Goal: Navigation & Orientation: Understand site structure

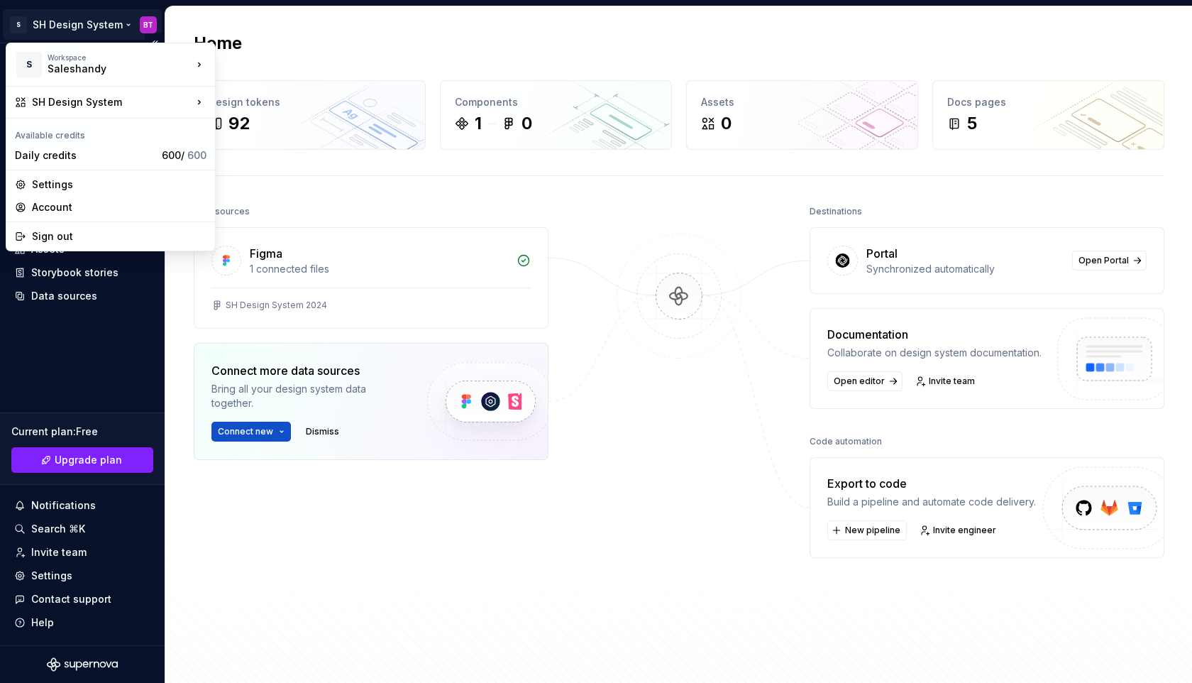
click at [158, 21] on html "S SH Design System BT Home Documentation Analytics Code automation Design syste…" at bounding box center [596, 341] width 1192 height 683
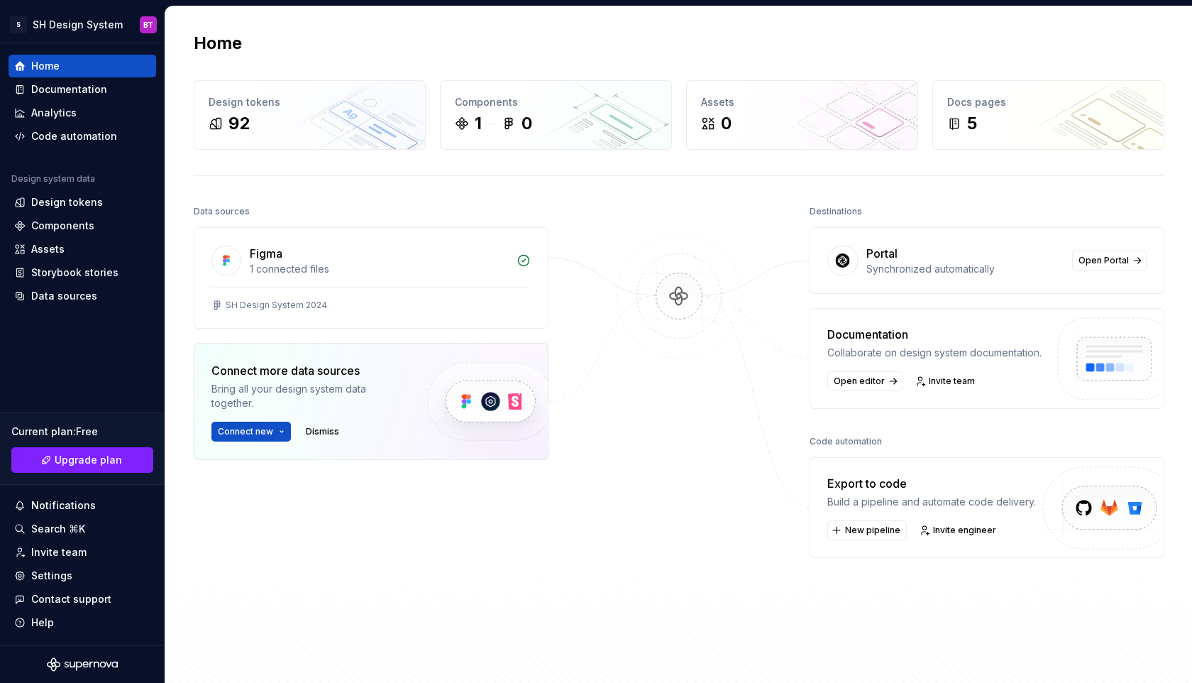
click at [192, 22] on html "S SH Design System BT Home Documentation Analytics Code automation Design syste…" at bounding box center [596, 341] width 1192 height 683
click at [189, 109] on div "Home Design tokens 92 Components 1 0 Assets 0 Docs pages 5 Data sources Figma 1…" at bounding box center [679, 349] width 1022 height 687
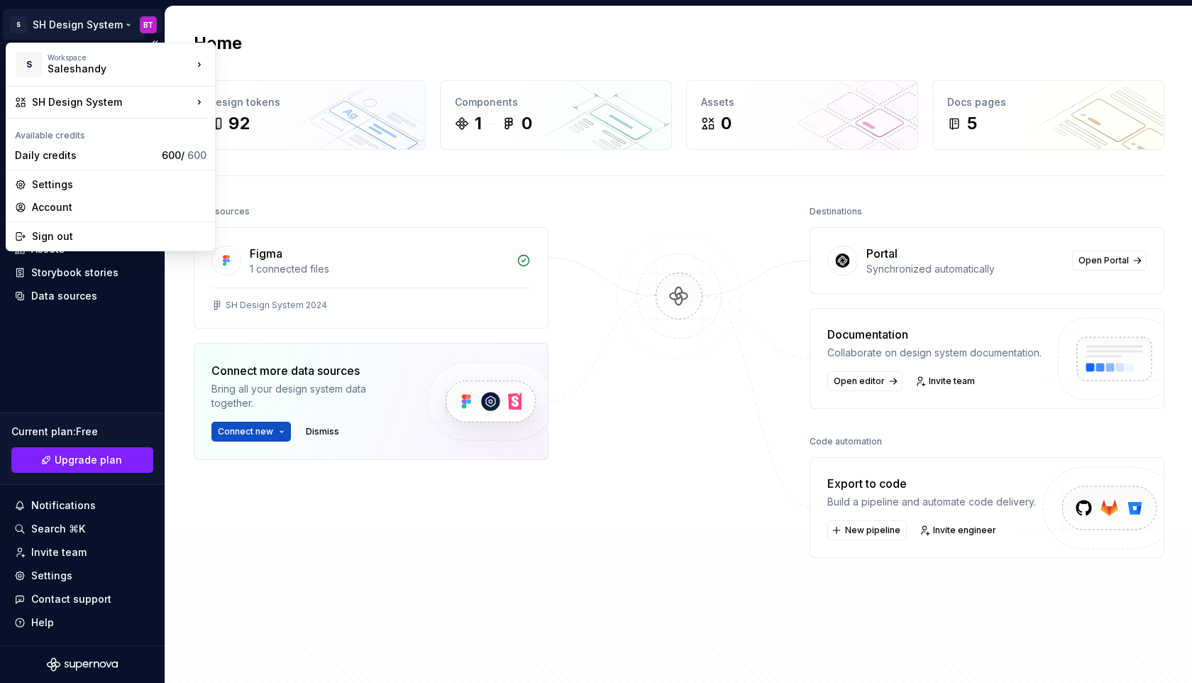
click at [150, 25] on html "S SH Design System BT Home Documentation Analytics Code automation Design syste…" at bounding box center [596, 341] width 1192 height 683
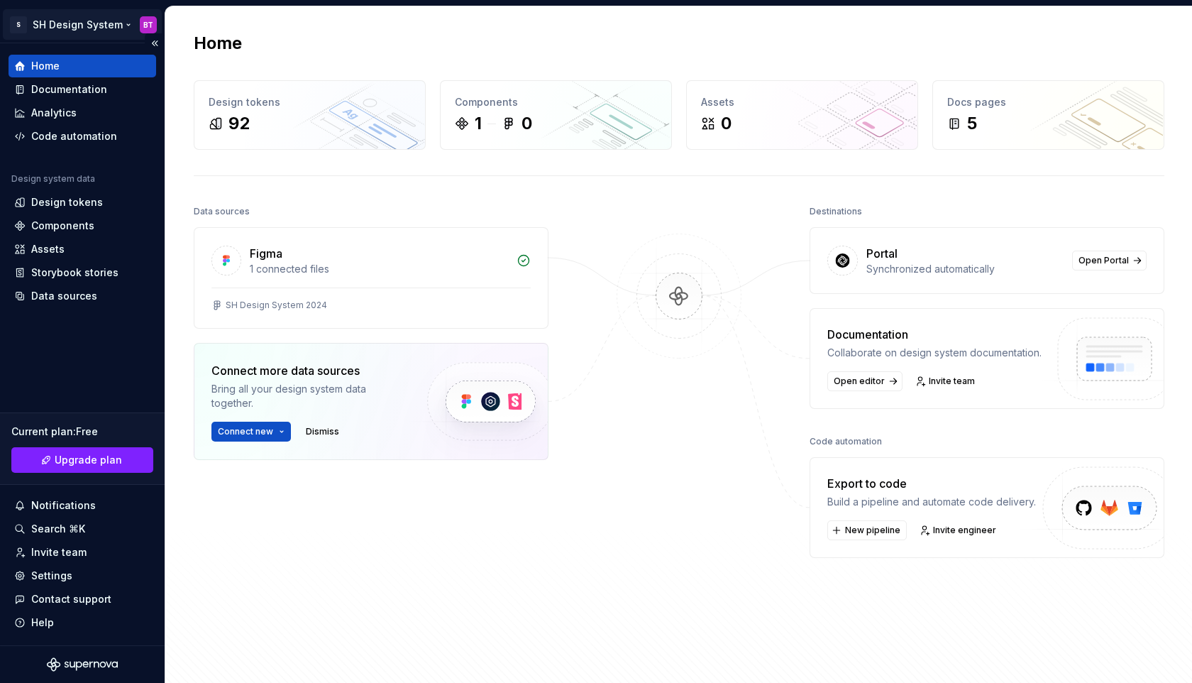
click at [150, 26] on html "S SH Design System BT Home Documentation Analytics Code automation Design syste…" at bounding box center [596, 341] width 1192 height 683
click at [156, 42] on button "Collapse sidebar" at bounding box center [155, 43] width 20 height 20
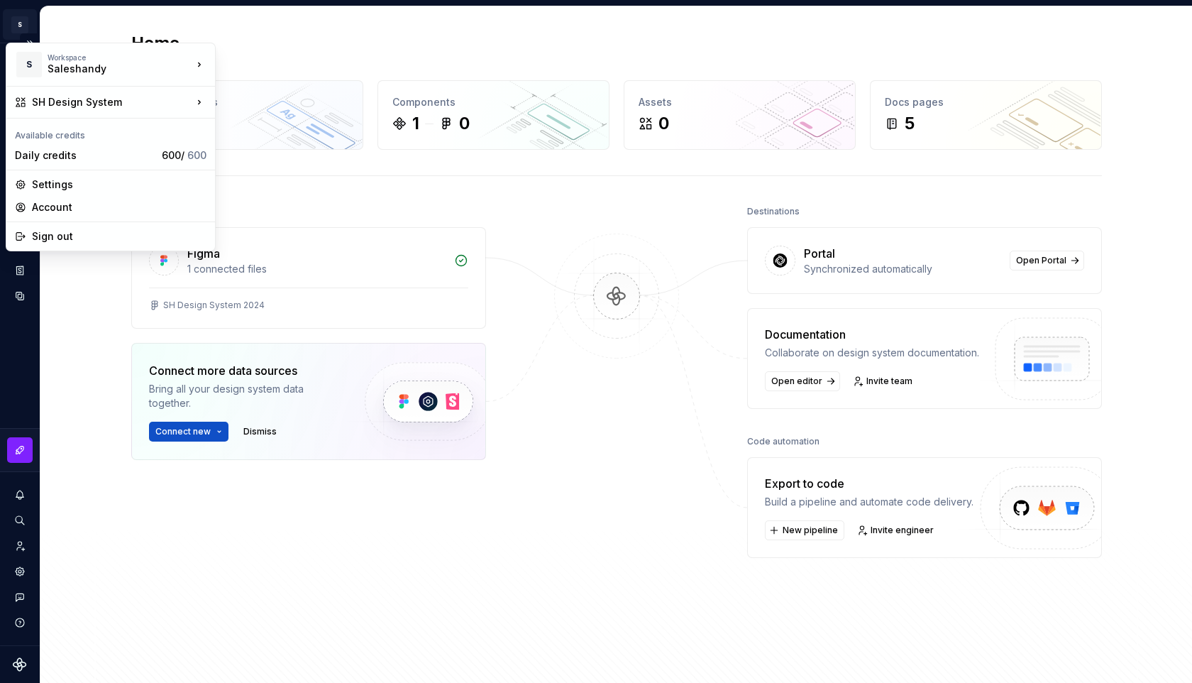
click at [30, 23] on html "S SH Design System BT Design system data Home Design tokens 92 Components 1 0 A…" at bounding box center [596, 341] width 1192 height 683
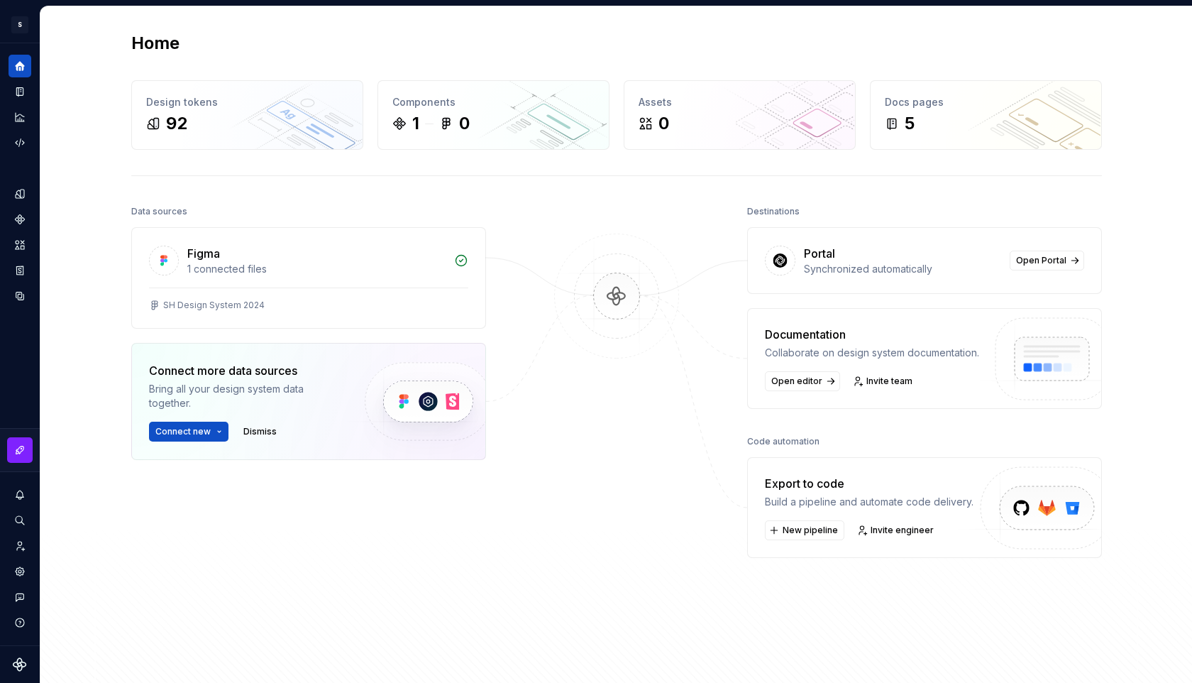
click at [62, 25] on html "S SH Design System BT Design system data Home Design tokens 92 Components 1 0 A…" at bounding box center [596, 341] width 1192 height 683
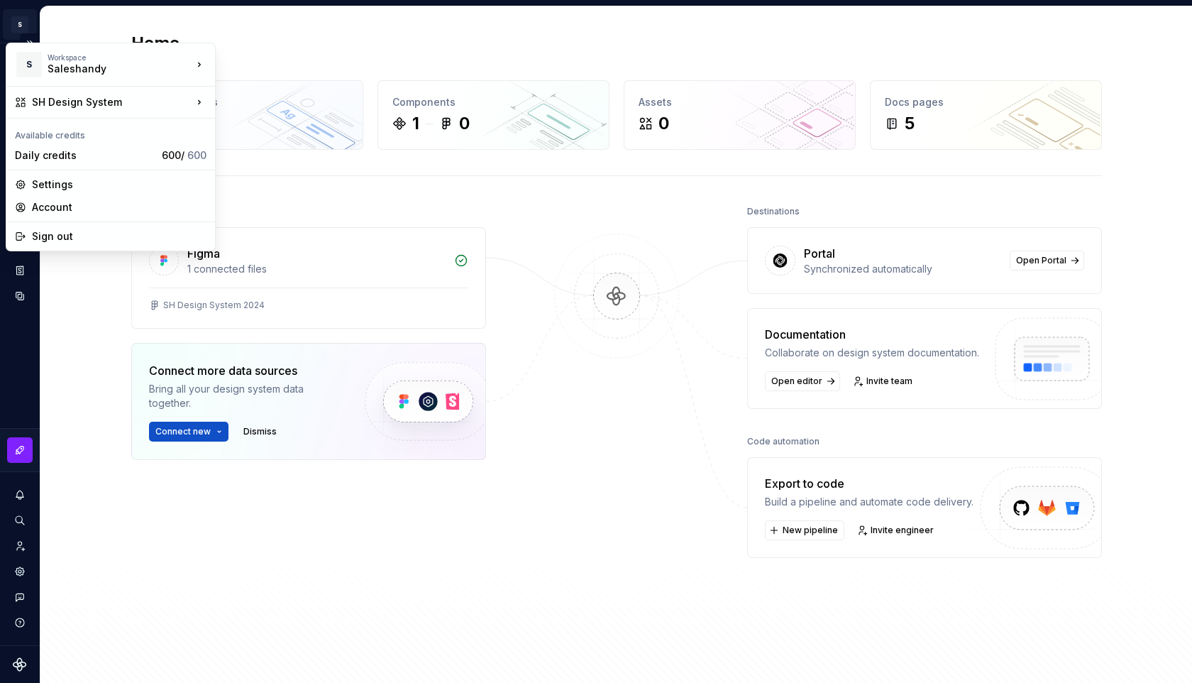
click at [23, 28] on html "S SH Design System BT Design system data Home Design tokens 92 Components 1 0 A…" at bounding box center [596, 341] width 1192 height 683
click at [80, 31] on html "S SH Design System BT Design system data Home Design tokens 92 Components 1 0 A…" at bounding box center [596, 341] width 1192 height 683
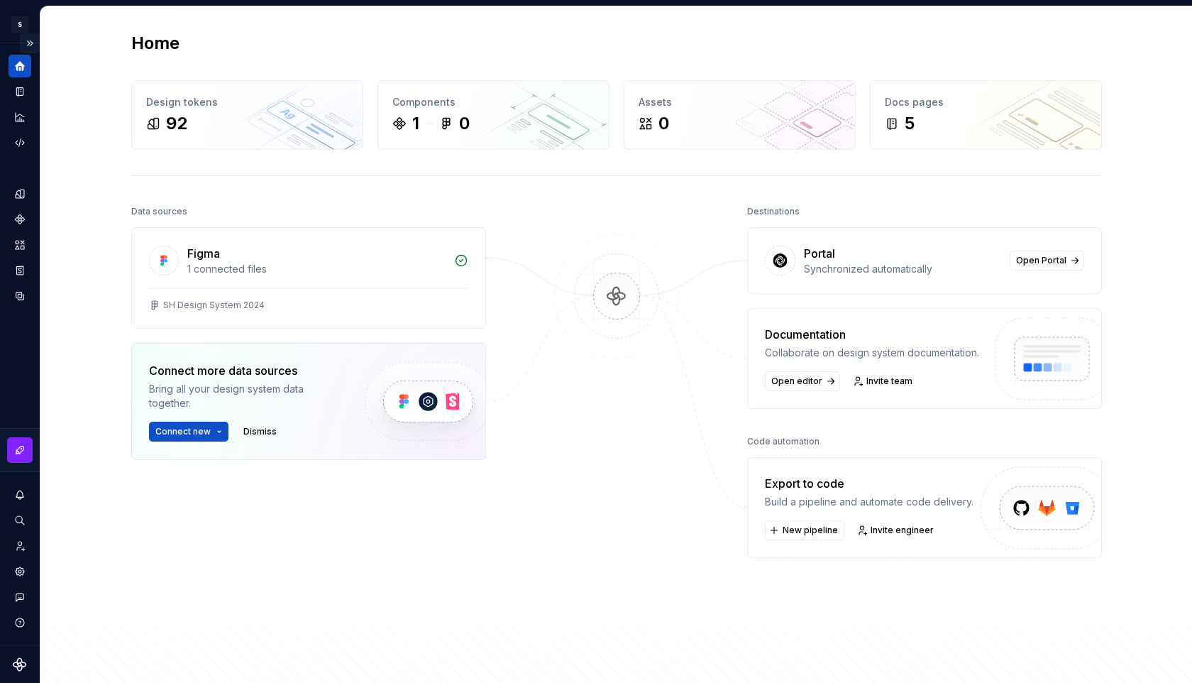
click at [31, 34] on button "Expand sidebar" at bounding box center [30, 43] width 20 height 20
